Goal: Transaction & Acquisition: Purchase product/service

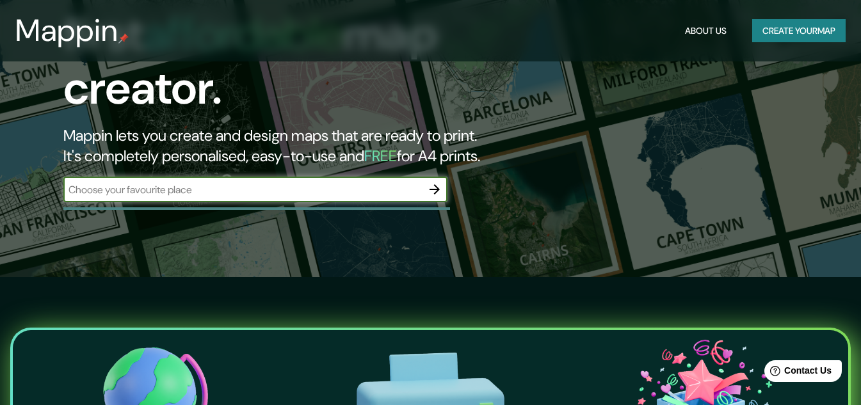
click at [218, 182] on input "text" at bounding box center [242, 189] width 359 height 15
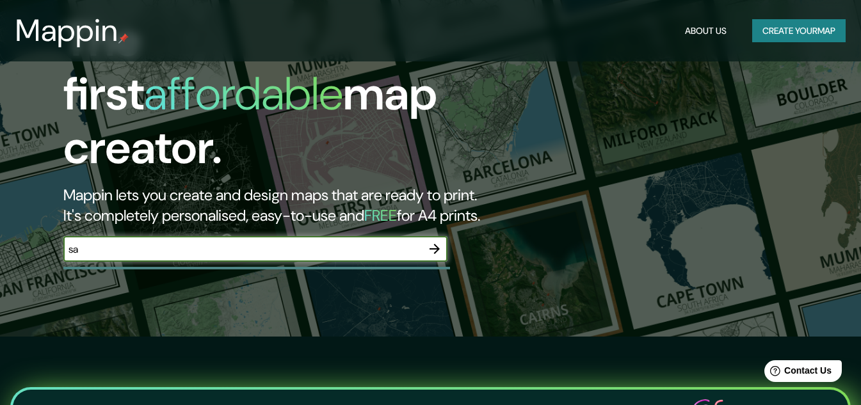
scroll to position [64, 0]
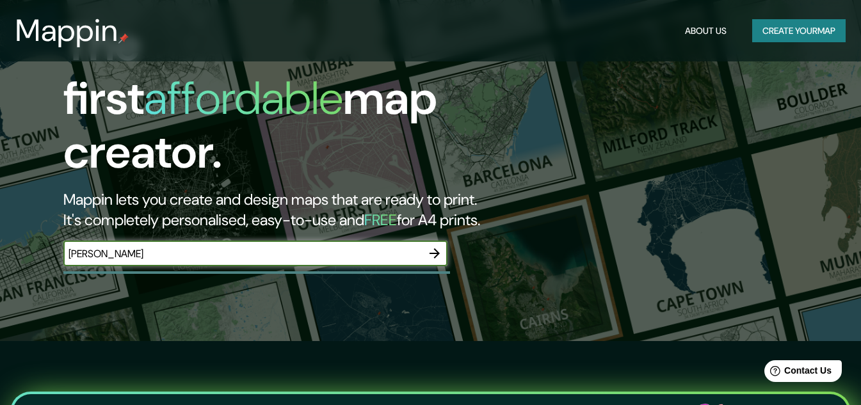
type input "[PERSON_NAME]"
click at [429, 246] on icon "button" at bounding box center [434, 253] width 15 height 15
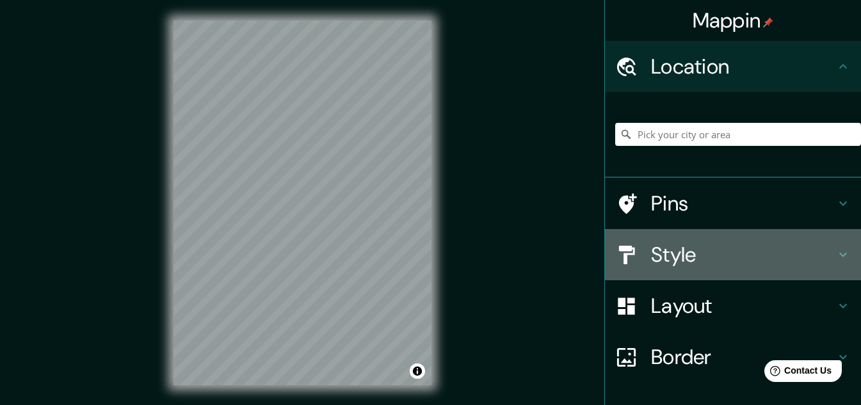
click at [825, 261] on h4 "Style" at bounding box center [743, 255] width 184 height 26
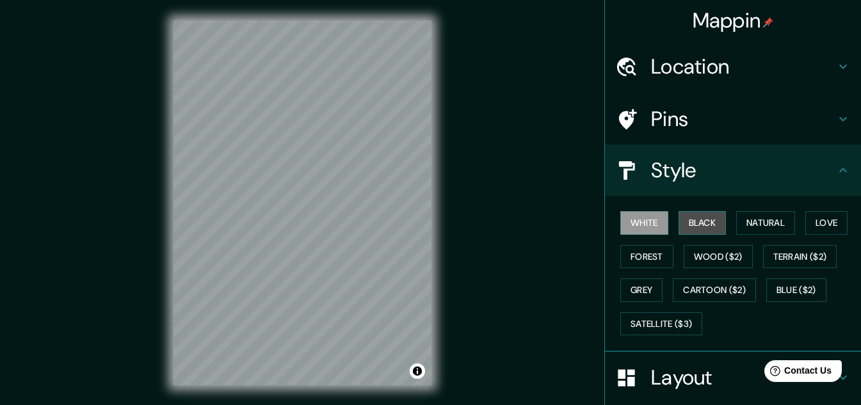
click at [698, 222] on button "Black" at bounding box center [703, 223] width 48 height 24
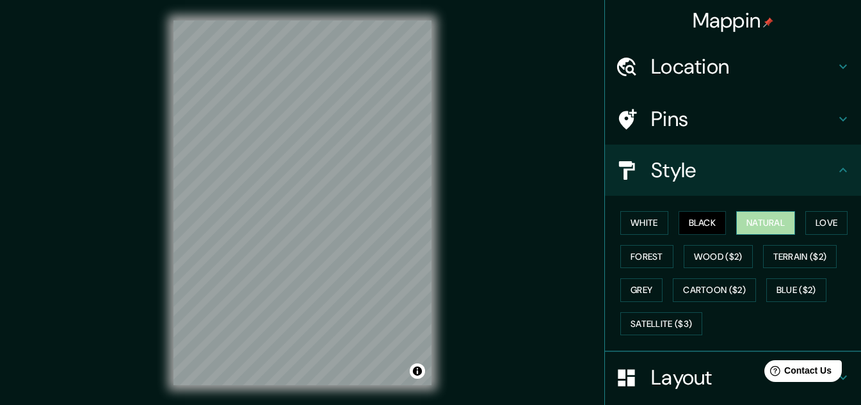
click at [751, 223] on button "Natural" at bounding box center [765, 223] width 59 height 24
click at [832, 231] on button "Love" at bounding box center [826, 223] width 42 height 24
click at [764, 218] on button "Natural" at bounding box center [765, 223] width 59 height 24
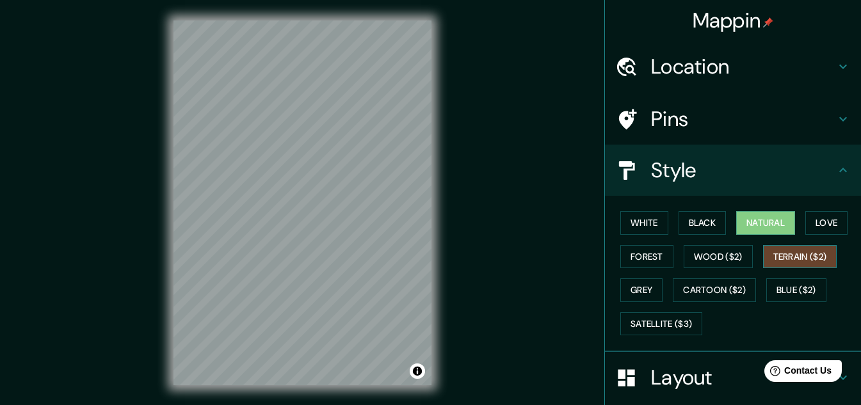
click at [785, 261] on button "Terrain ($2)" at bounding box center [800, 257] width 74 height 24
click at [752, 223] on button "Natural" at bounding box center [765, 223] width 59 height 24
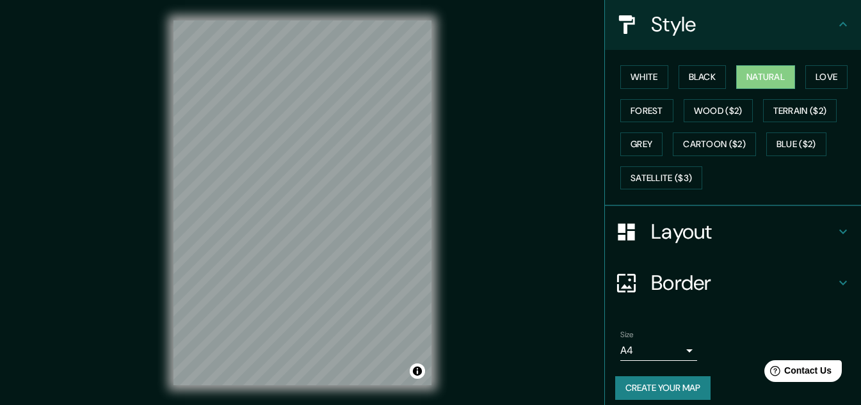
scroll to position [156, 0]
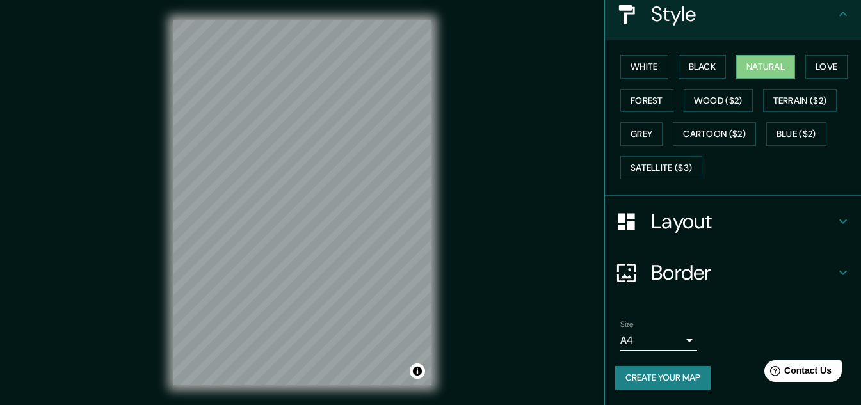
click at [734, 220] on h4 "Layout" at bounding box center [743, 222] width 184 height 26
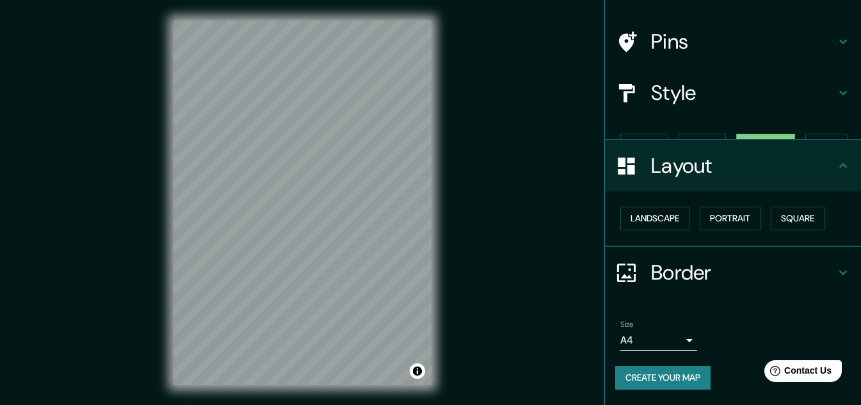
scroll to position [55, 0]
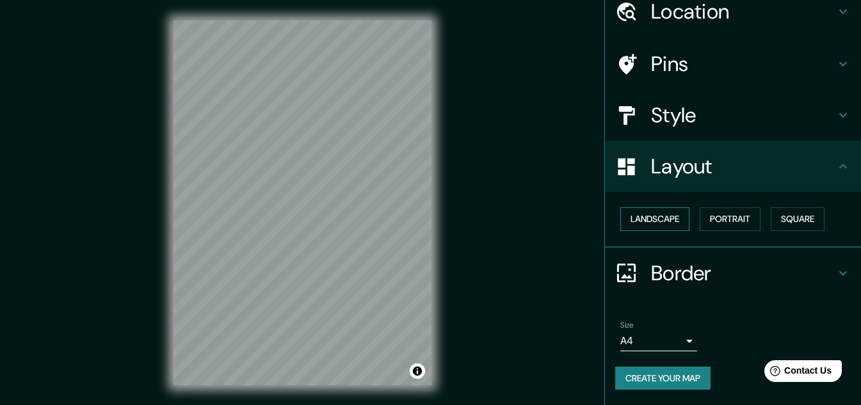
click at [660, 220] on button "Landscape" at bounding box center [654, 219] width 69 height 24
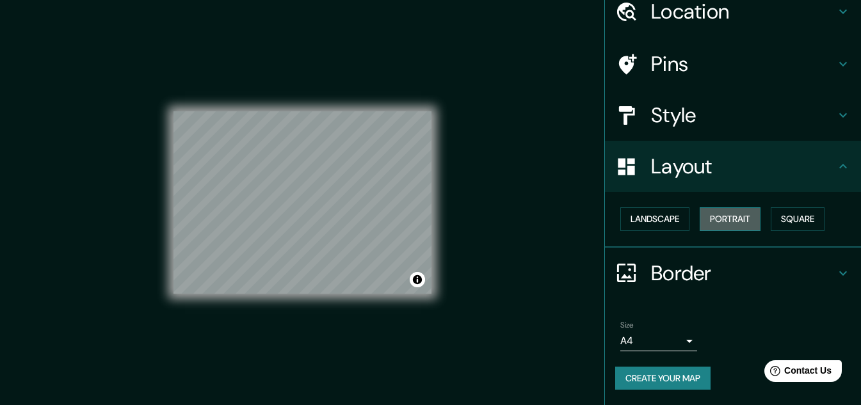
click at [738, 218] on button "Portrait" at bounding box center [730, 219] width 61 height 24
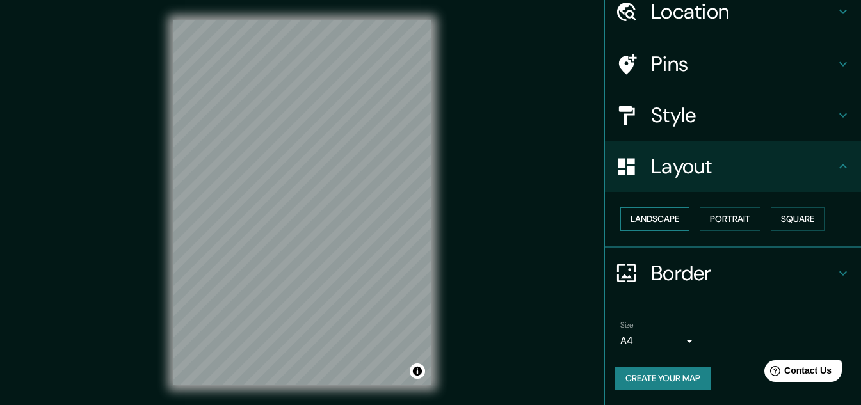
click at [658, 218] on button "Landscape" at bounding box center [654, 219] width 69 height 24
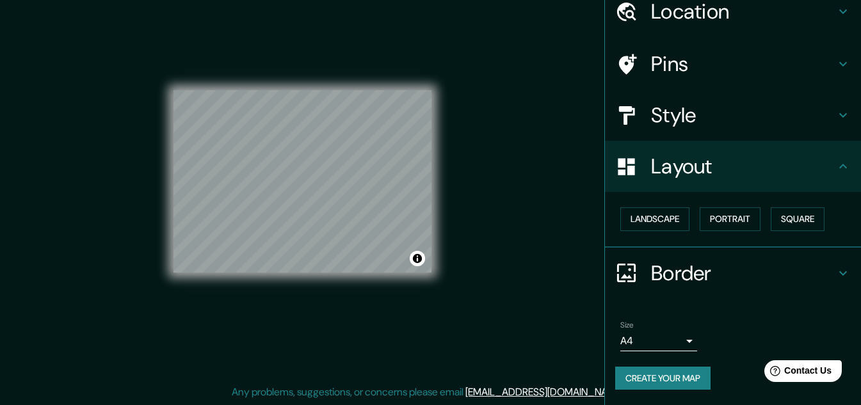
scroll to position [0, 0]
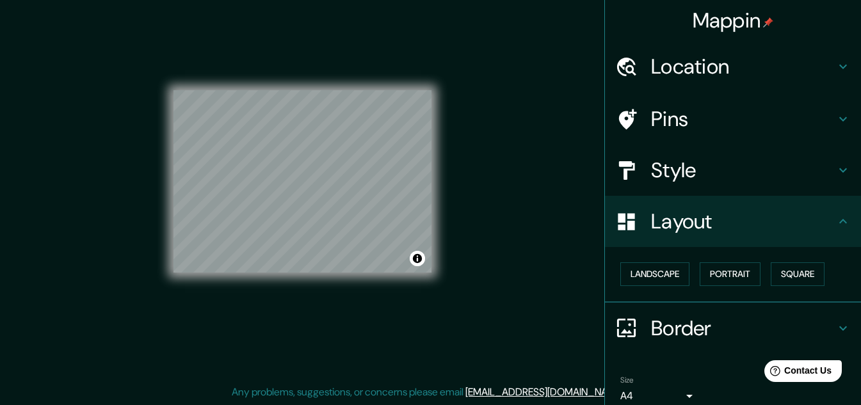
click at [776, 69] on h4 "Location" at bounding box center [743, 67] width 184 height 26
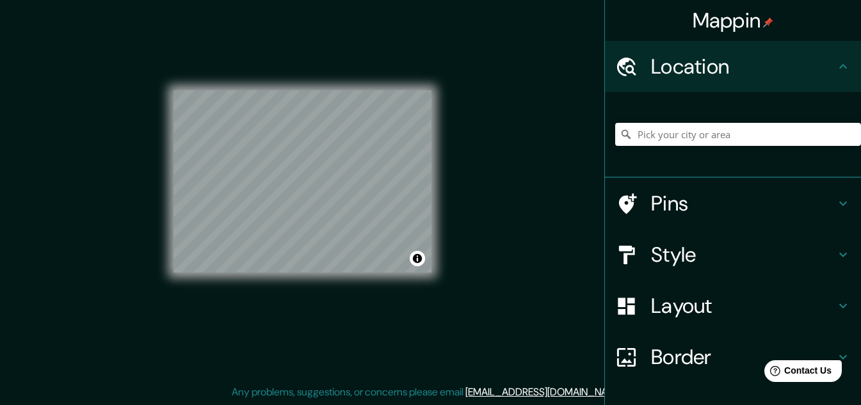
click at [776, 69] on h4 "Location" at bounding box center [743, 67] width 184 height 26
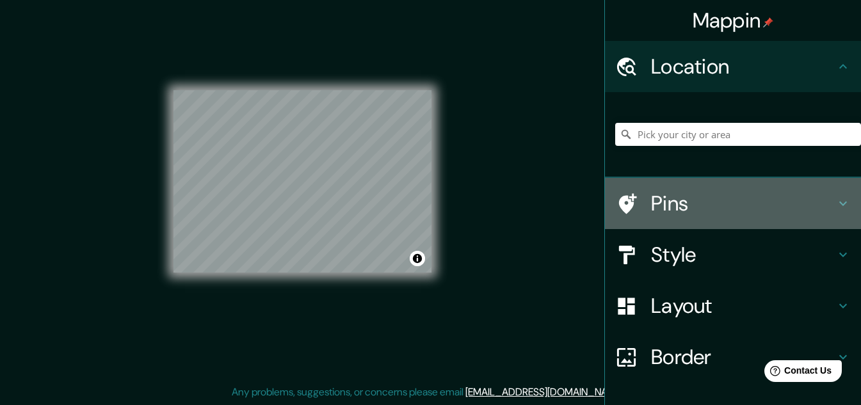
click at [723, 216] on div "Pins" at bounding box center [733, 203] width 256 height 51
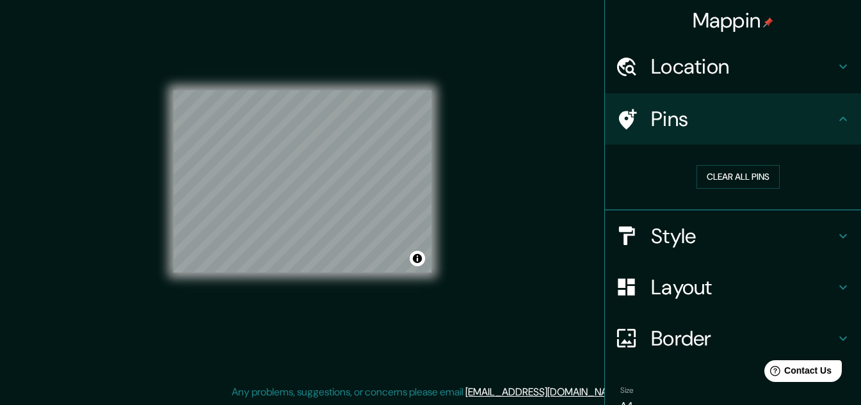
click at [734, 239] on h4 "Style" at bounding box center [743, 236] width 184 height 26
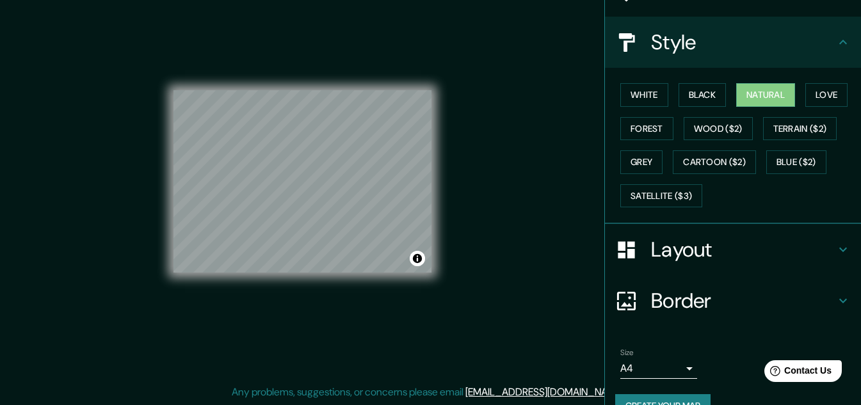
click at [717, 257] on h4 "Layout" at bounding box center [743, 250] width 184 height 26
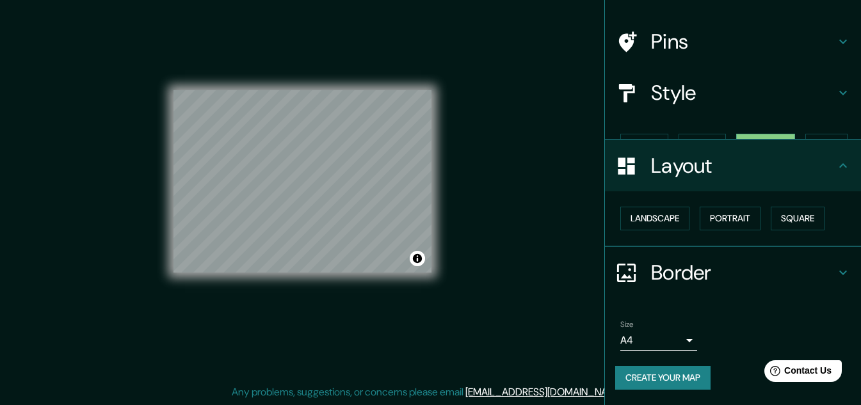
scroll to position [55, 0]
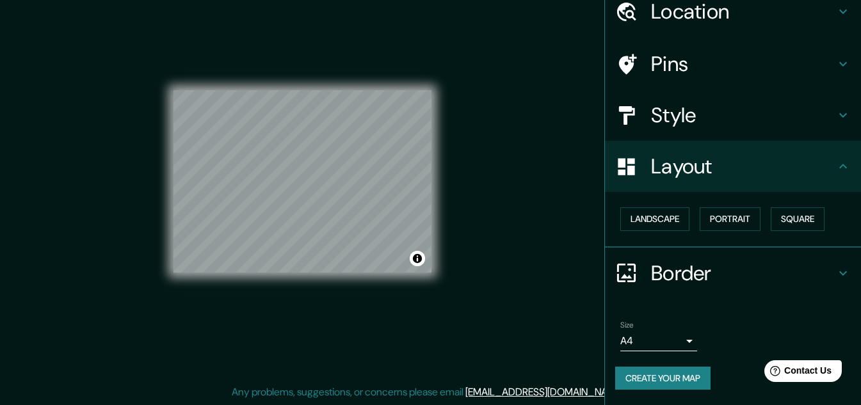
click at [678, 263] on h4 "Border" at bounding box center [743, 274] width 184 height 26
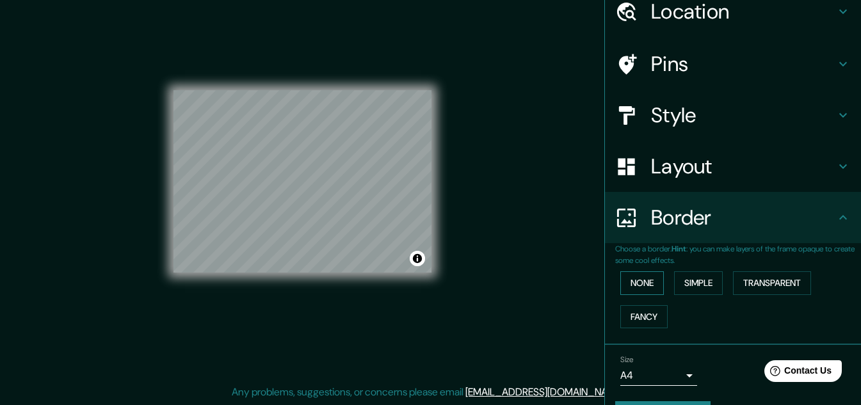
click at [640, 282] on button "None" at bounding box center [642, 283] width 44 height 24
click at [709, 292] on button "Simple" at bounding box center [698, 283] width 49 height 24
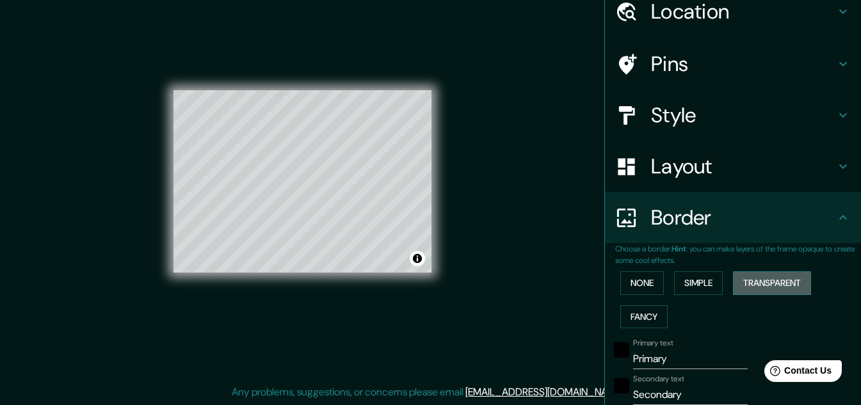
click at [766, 286] on button "Transparent" at bounding box center [772, 283] width 78 height 24
click at [638, 314] on button "Fancy" at bounding box center [643, 317] width 47 height 24
click at [642, 287] on button "None" at bounding box center [642, 283] width 44 height 24
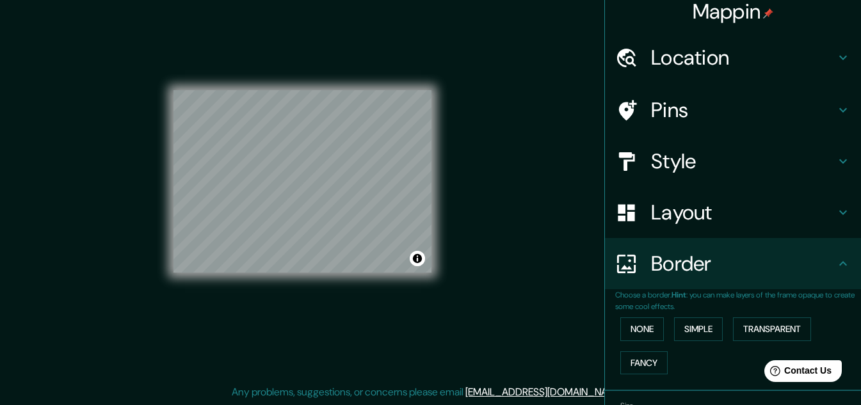
scroll to position [0, 0]
